Goal: Information Seeking & Learning: Check status

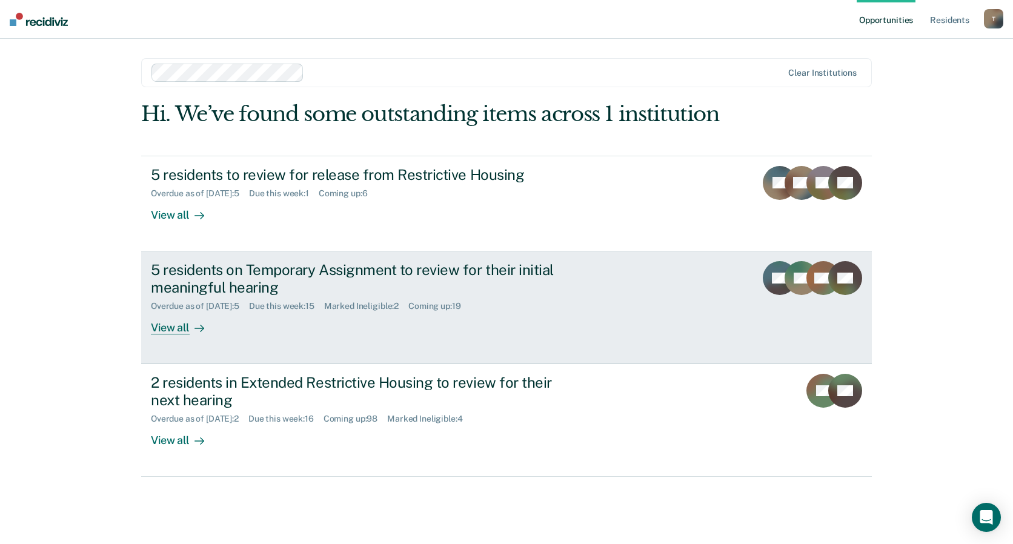
click at [176, 328] on div "View all" at bounding box center [185, 323] width 68 height 24
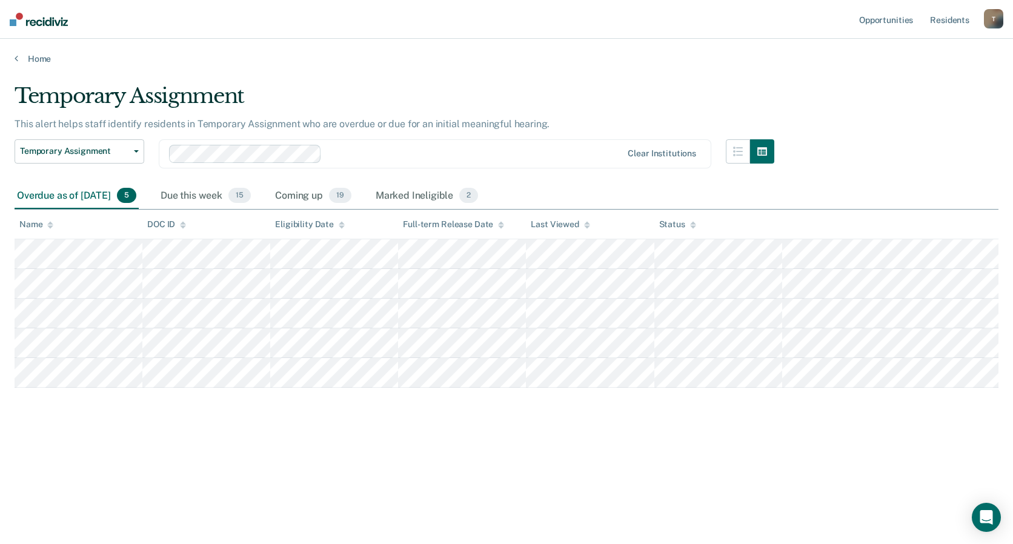
click at [585, 411] on div "Temporary Assignment This alert helps staff identify residents in Temporary Ass…" at bounding box center [507, 269] width 984 height 370
click at [470, 480] on div "Temporary Assignment This alert helps staff identify residents in Temporary Ass…" at bounding box center [507, 288] width 984 height 408
drag, startPoint x: 440, startPoint y: 61, endPoint x: 668, endPoint y: 91, distance: 229.8
click at [668, 91] on div "Temporary Assignment" at bounding box center [395, 101] width 760 height 35
click at [717, 421] on div "Temporary Assignment This alert helps staff identify residents in Temporary Ass…" at bounding box center [507, 269] width 984 height 370
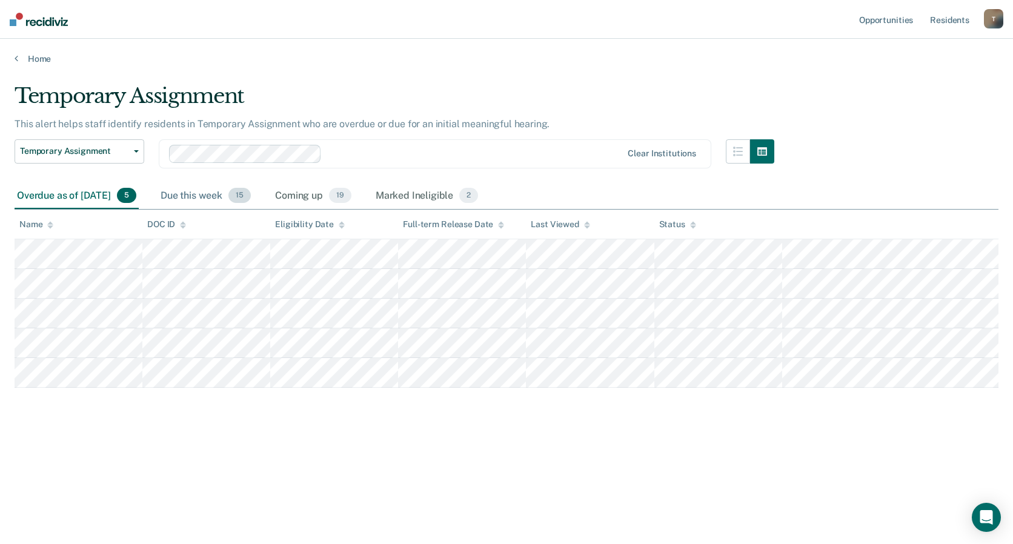
click at [212, 193] on div "Due this week 15" at bounding box center [205, 196] width 95 height 27
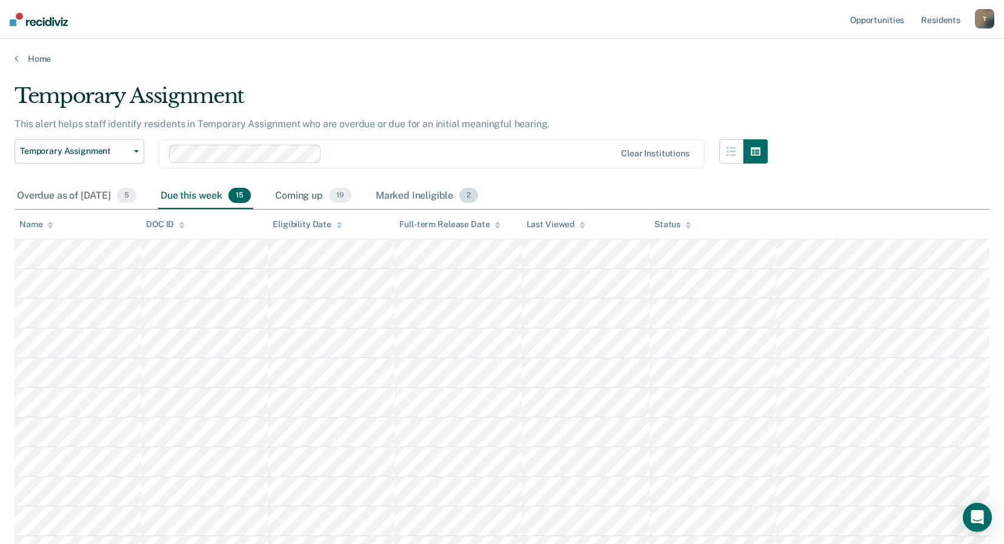
click at [419, 194] on div "Marked Ineligible 2" at bounding box center [427, 196] width 108 height 27
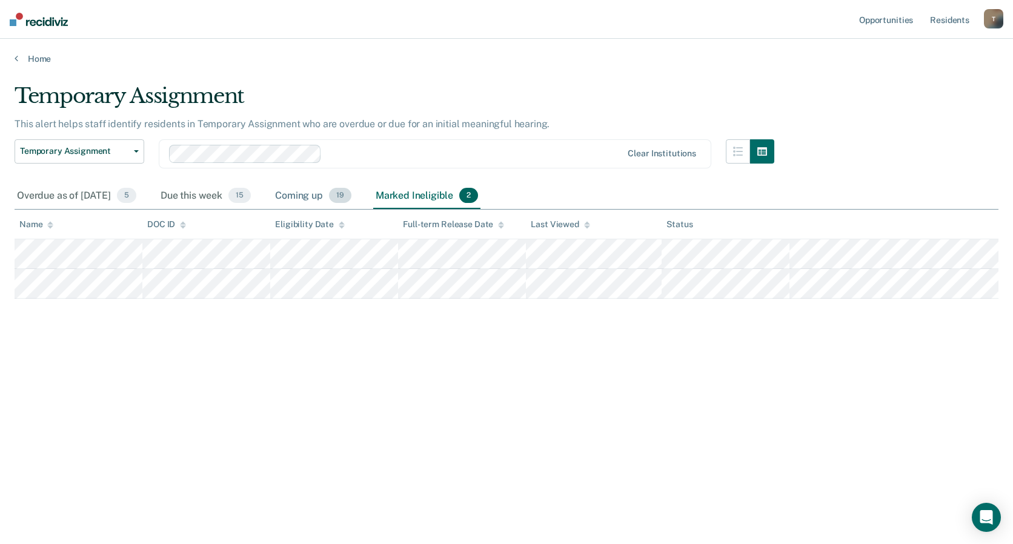
click at [330, 194] on div "Coming up 19" at bounding box center [313, 196] width 81 height 27
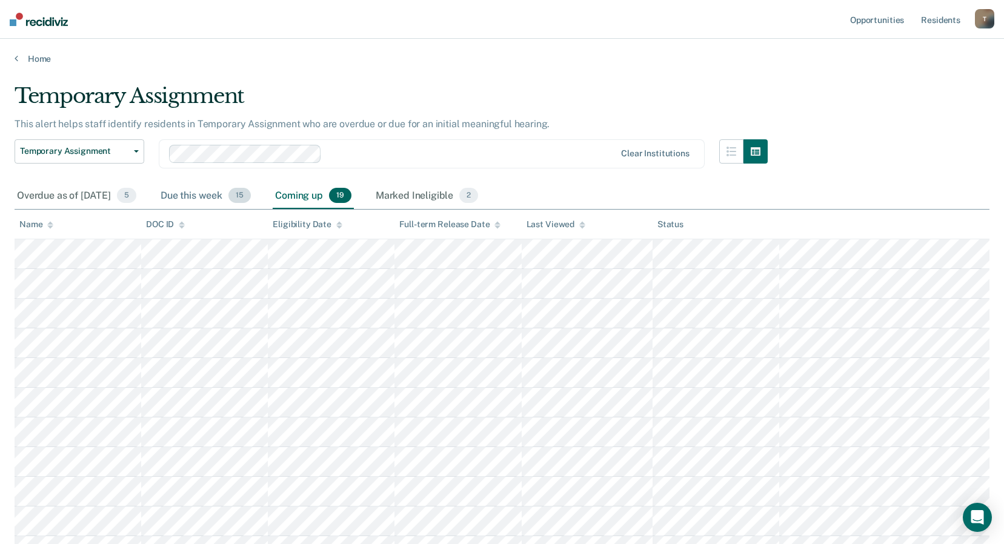
click at [210, 196] on div "Due this week 15" at bounding box center [205, 196] width 95 height 27
click at [13, 56] on div "Home" at bounding box center [502, 51] width 1004 height 25
click at [17, 58] on div "Home" at bounding box center [502, 51] width 1004 height 25
drag, startPoint x: 17, startPoint y: 58, endPoint x: 196, endPoint y: 68, distance: 179.6
click at [219, 73] on main "Temporary Assignment This alert helps staff identify residents in Temporary Ass…" at bounding box center [502, 416] width 1004 height 704
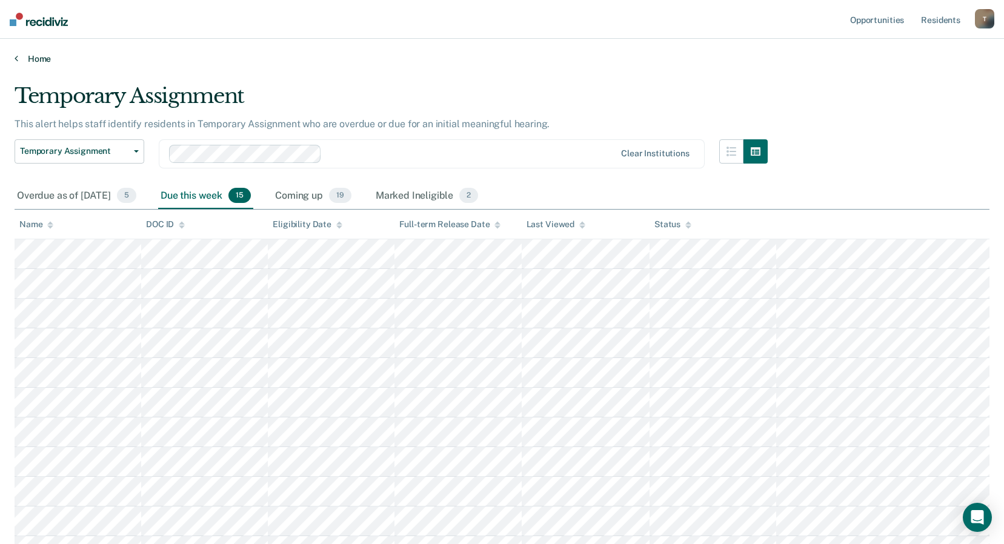
click at [41, 58] on link "Home" at bounding box center [502, 58] width 975 height 11
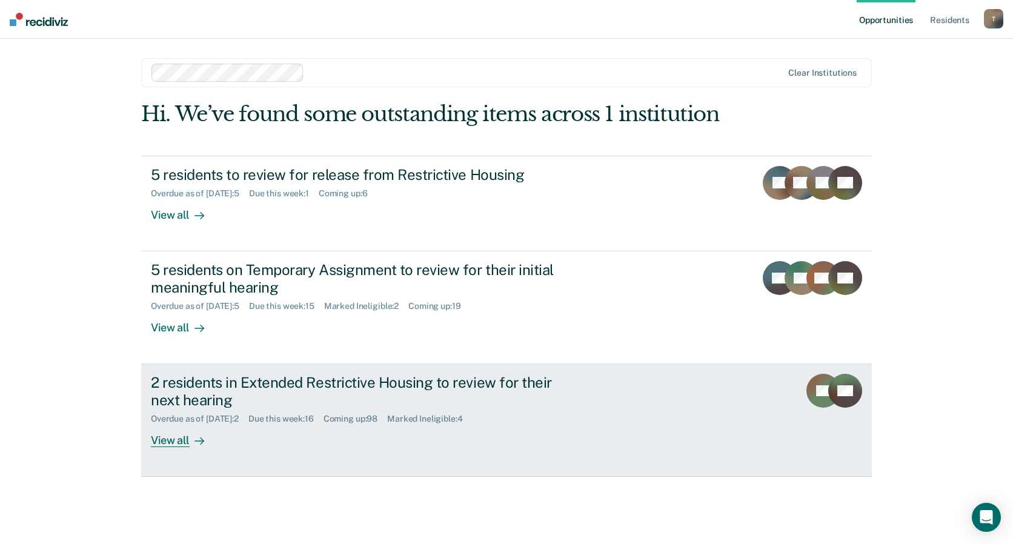
click at [302, 380] on div "2 residents in Extended Restrictive Housing to review for their next hearing" at bounding box center [363, 391] width 425 height 35
